Goal: Task Accomplishment & Management: Use online tool/utility

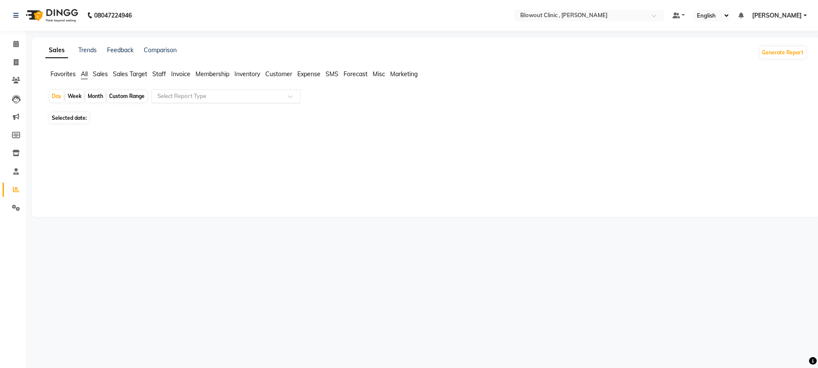
click at [228, 101] on div "Select Report Type" at bounding box center [226, 96] width 150 height 14
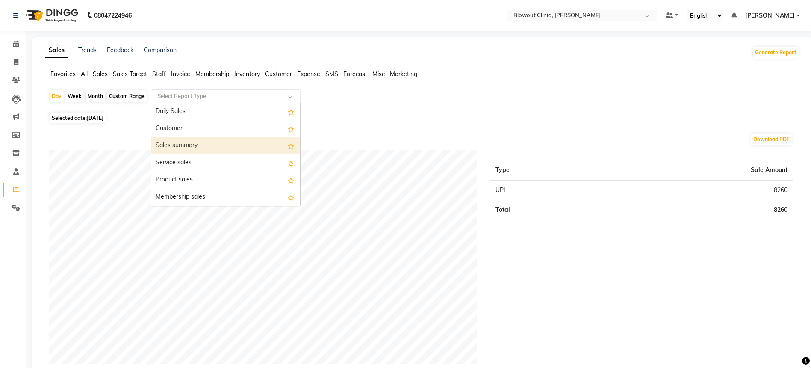
click at [186, 151] on div "Sales summary" at bounding box center [225, 145] width 149 height 17
select select "full_report"
select select "csv"
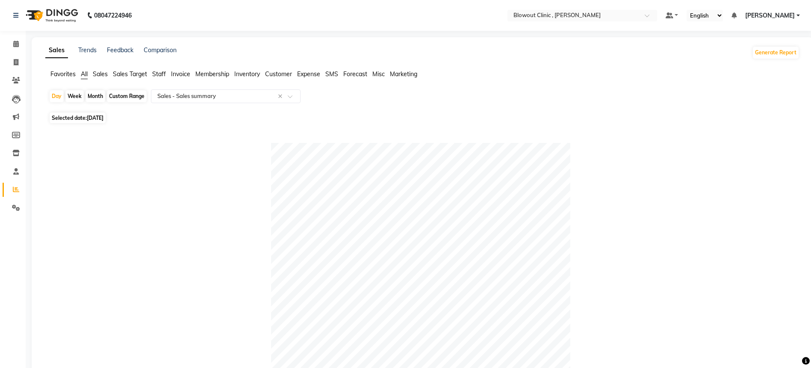
click at [94, 93] on div "Month" at bounding box center [96, 96] width 20 height 12
select select "9"
select select "2025"
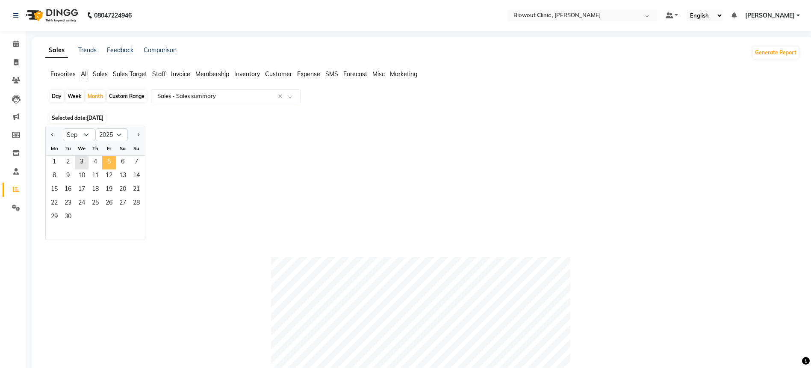
click at [103, 160] on span "5" at bounding box center [109, 163] width 14 height 14
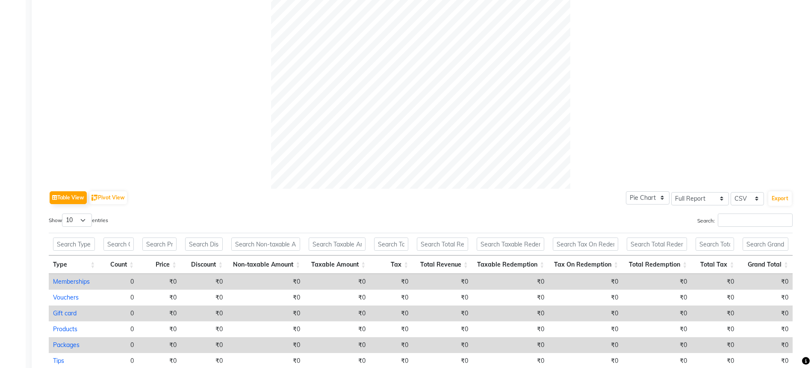
scroll to position [373, 0]
